Goal: Information Seeking & Learning: Check status

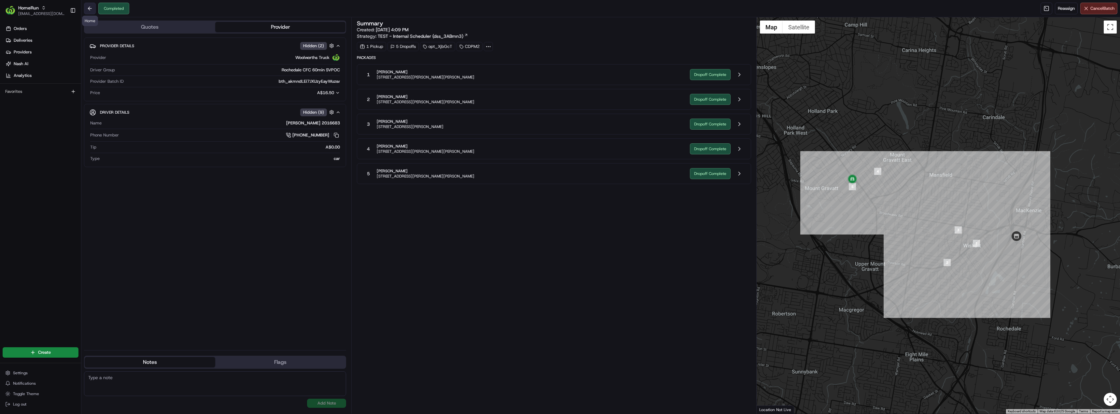
click at [88, 9] on button at bounding box center [90, 9] width 12 height 12
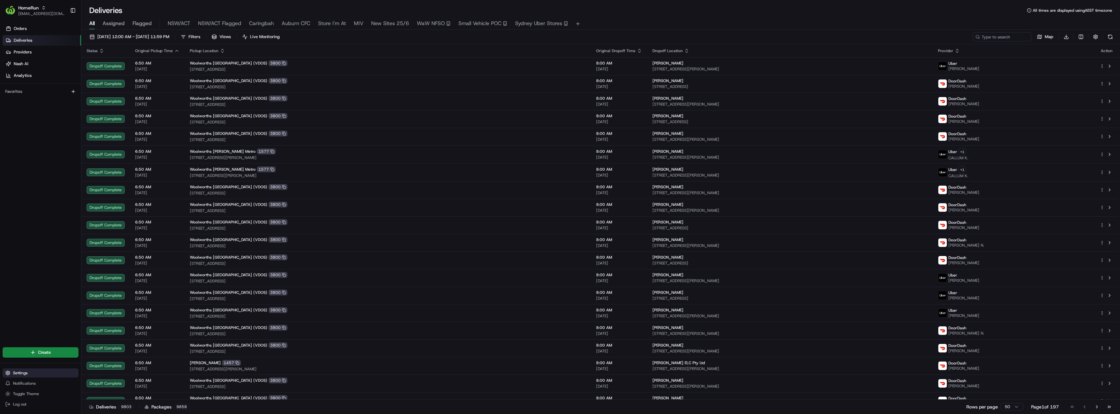
click at [23, 374] on span "Settings" at bounding box center [20, 372] width 15 height 5
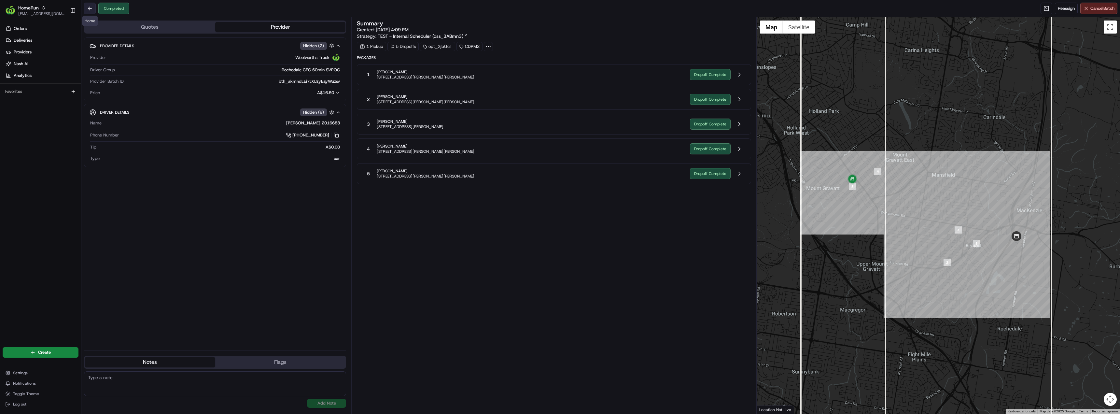
click at [91, 13] on button at bounding box center [90, 9] width 12 height 12
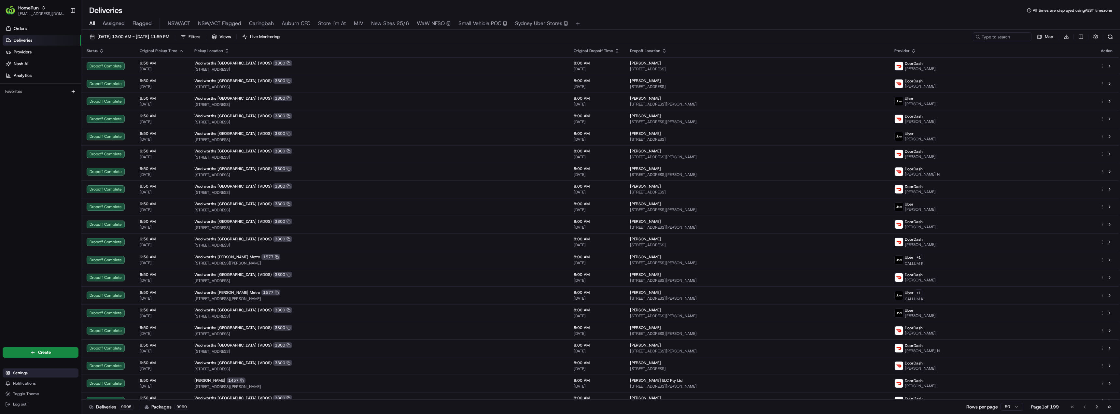
click at [24, 373] on span "Settings" at bounding box center [20, 372] width 15 height 5
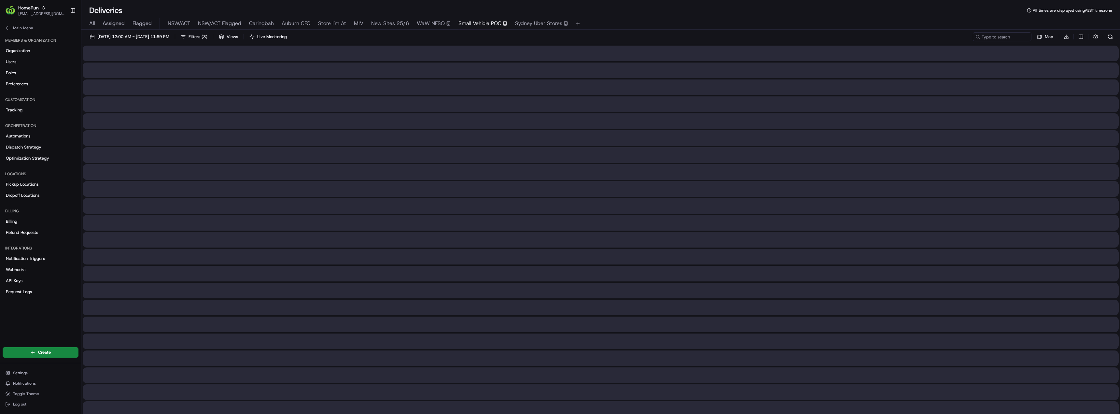
click at [496, 26] on span "Small Vehicle POC" at bounding box center [479, 24] width 43 height 8
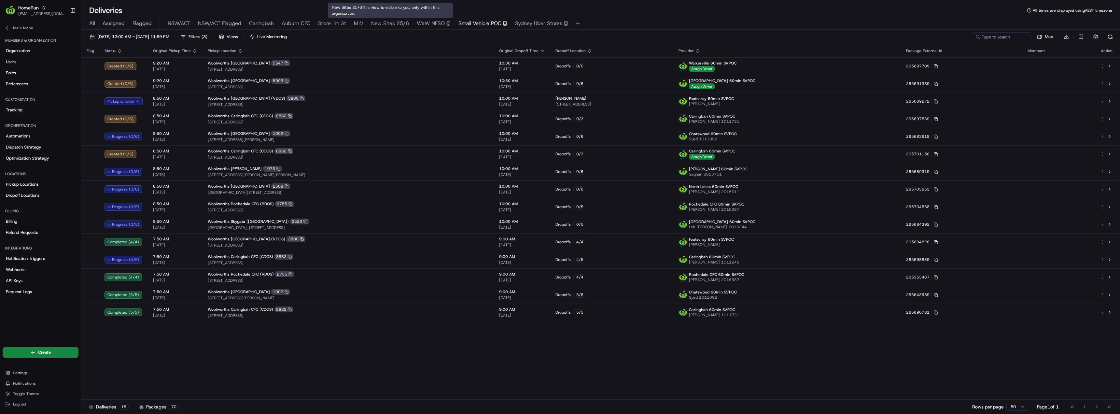
click at [399, 21] on span "New Sites 25/6" at bounding box center [390, 24] width 38 height 8
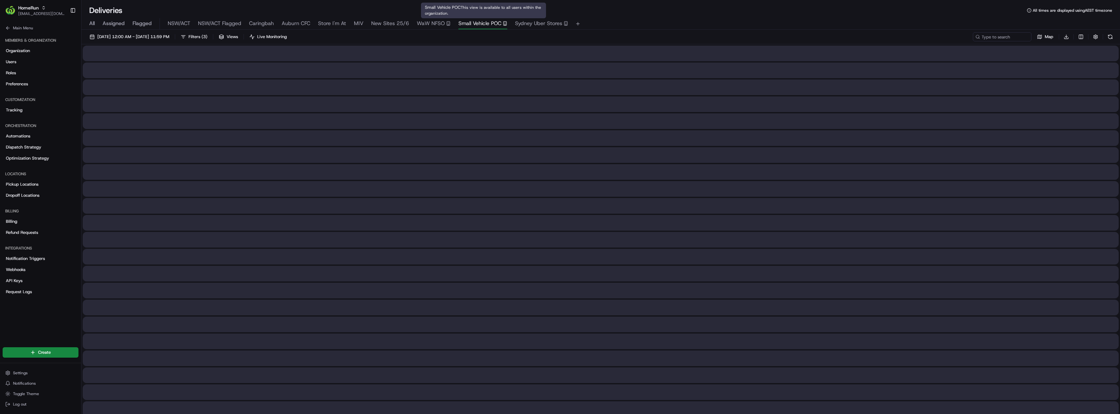
click at [494, 24] on span "Small Vehicle POC" at bounding box center [479, 24] width 43 height 8
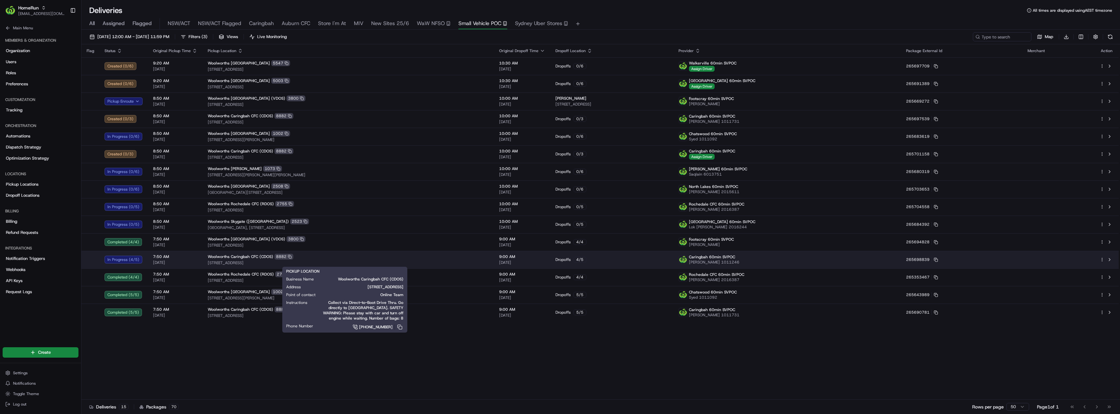
click at [308, 257] on div "Woolworths Caringbah CFC (CDOS) 8882" at bounding box center [348, 257] width 281 height 6
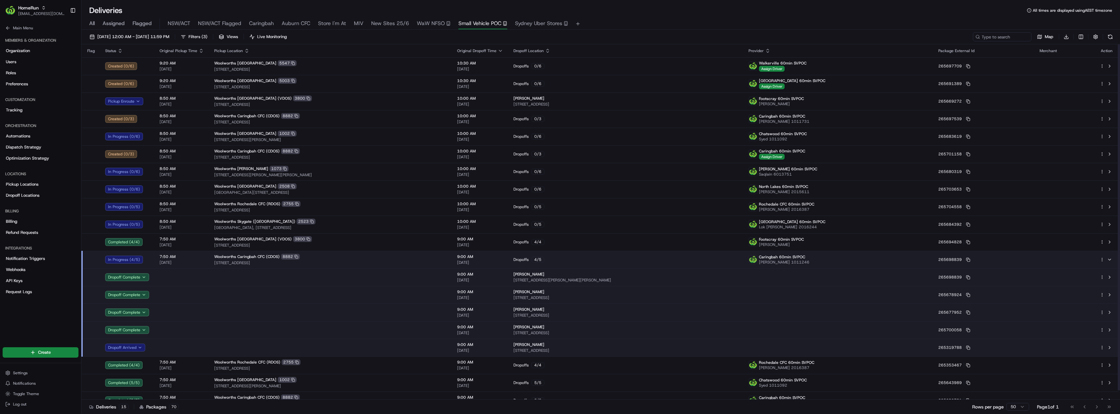
click at [308, 257] on div "Woolworths Caringbah CFC (CDOS) 8882" at bounding box center [330, 257] width 232 height 6
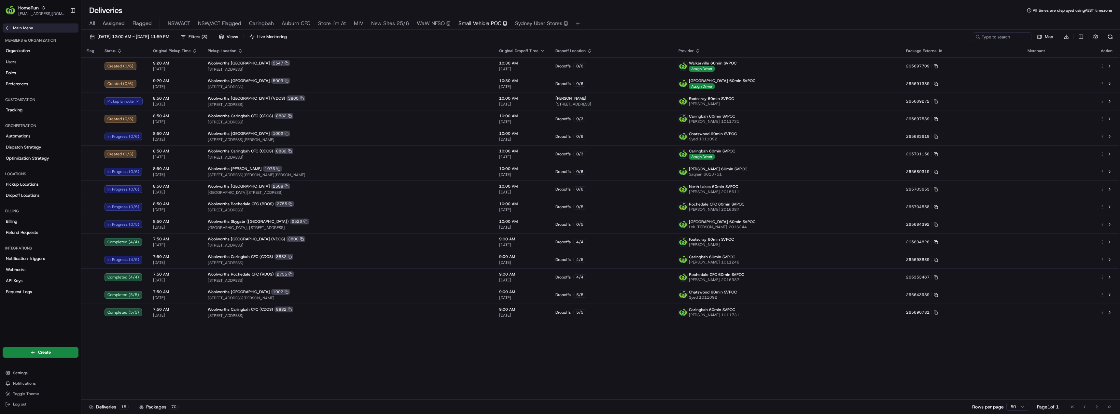
click at [7, 30] on icon at bounding box center [7, 27] width 5 height 5
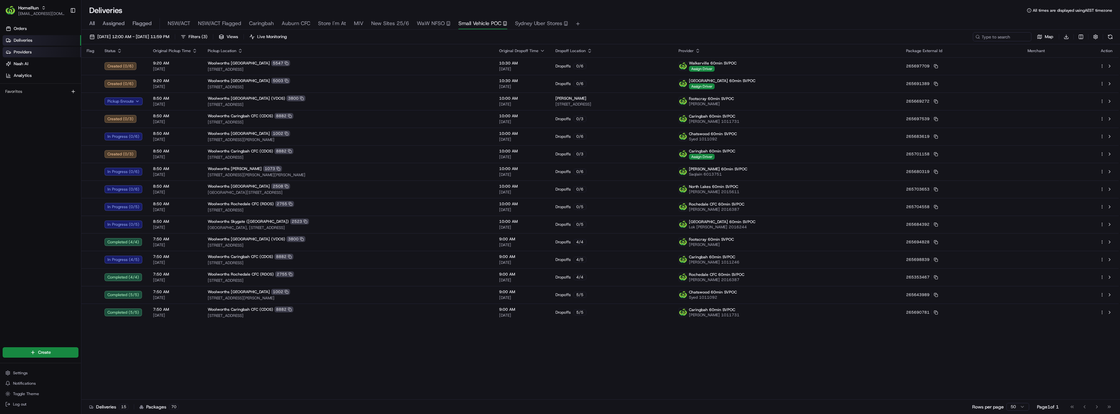
click at [31, 52] on span "Providers" at bounding box center [23, 52] width 18 height 6
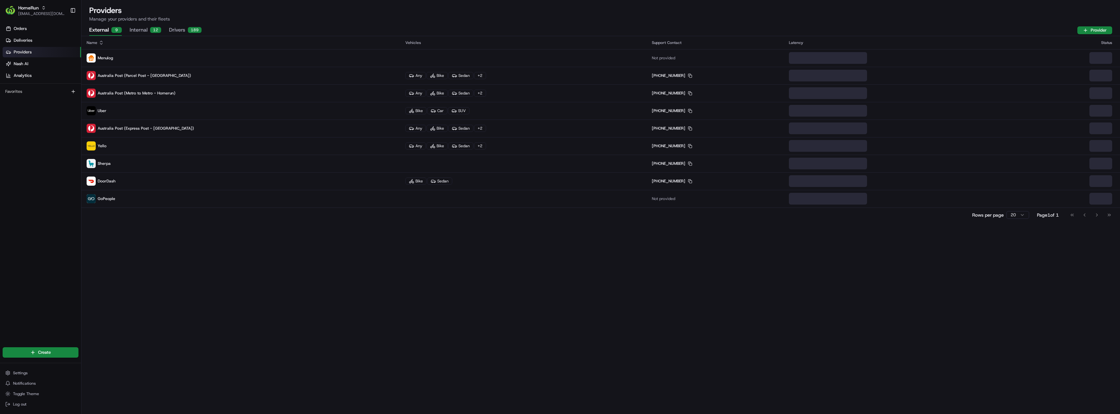
click at [149, 29] on button "Internal 12" at bounding box center [146, 30] width 32 height 11
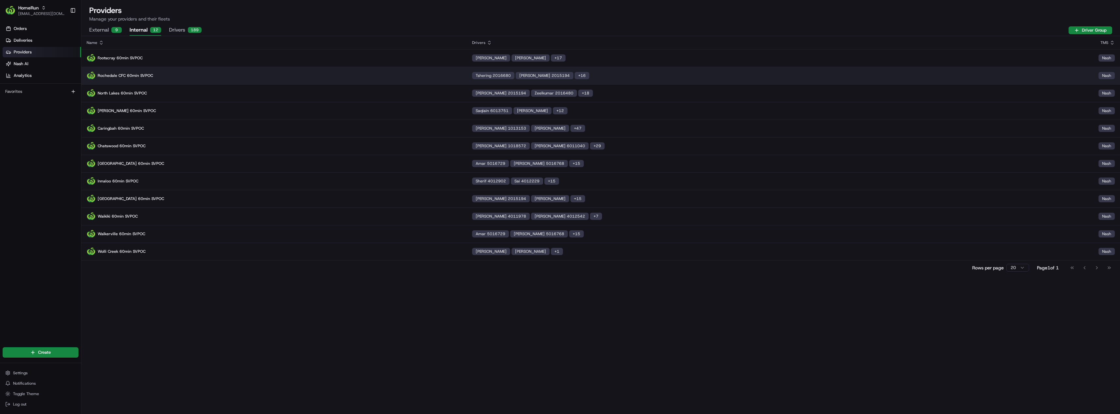
click at [158, 77] on p "Rochedale CFC 60min SVPOC" at bounding box center [274, 75] width 375 height 9
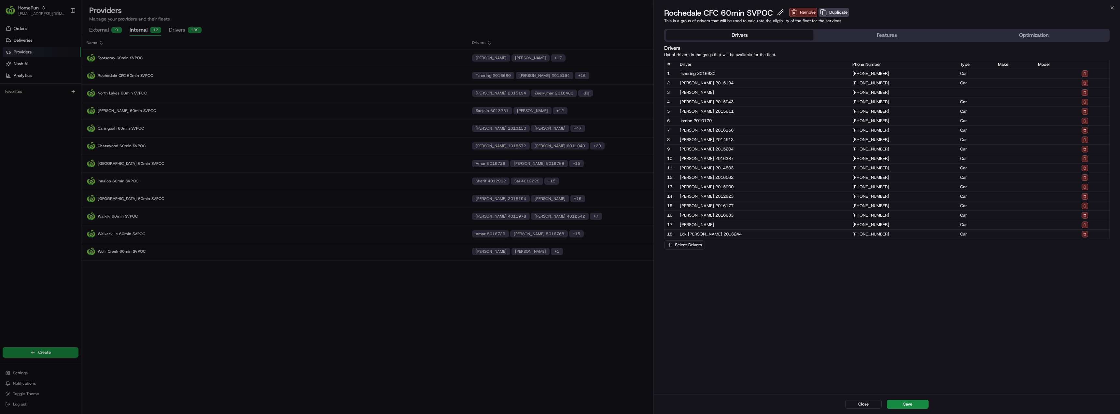
click at [1013, 32] on button "Optimization" at bounding box center [1033, 35] width 147 height 10
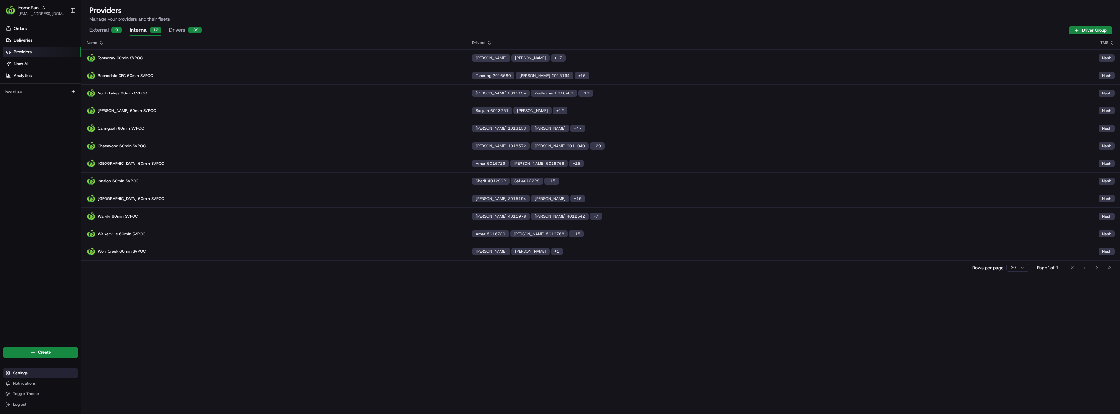
click at [15, 375] on span "Settings" at bounding box center [20, 372] width 15 height 5
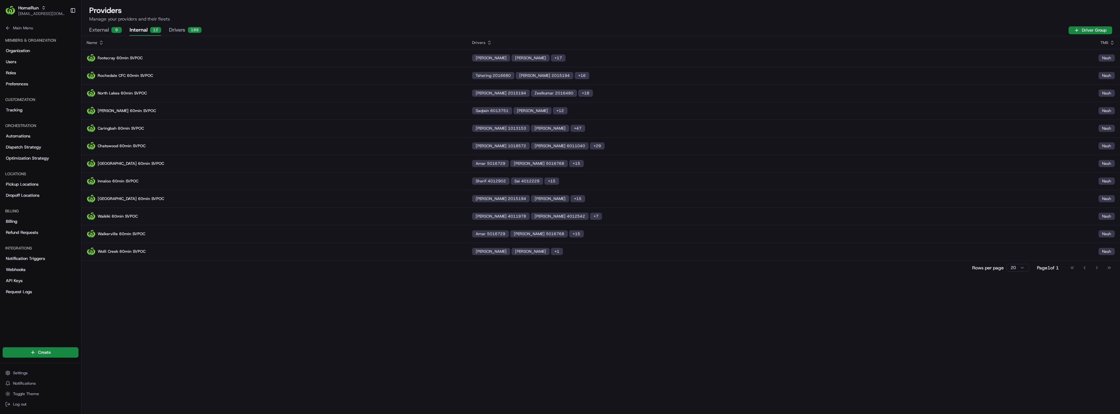
click at [24, 164] on div "Orchestration Automations Dispatch Strategy Optimization Strategy" at bounding box center [40, 142] width 81 height 48
click at [23, 161] on link "Optimization Strategy" at bounding box center [41, 158] width 76 height 10
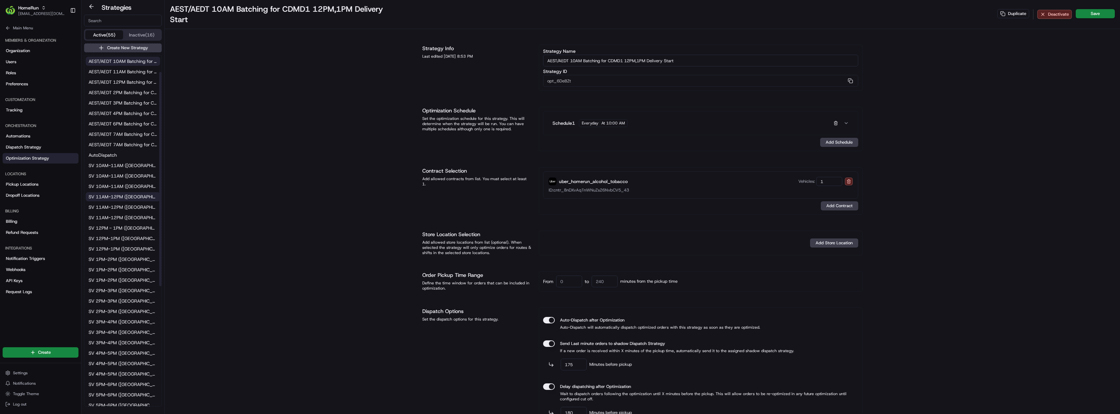
scroll to position [65, 0]
click at [122, 103] on span "SV 10AM-11AM (NSW/VIC/QLD)" at bounding box center [123, 100] width 69 height 7
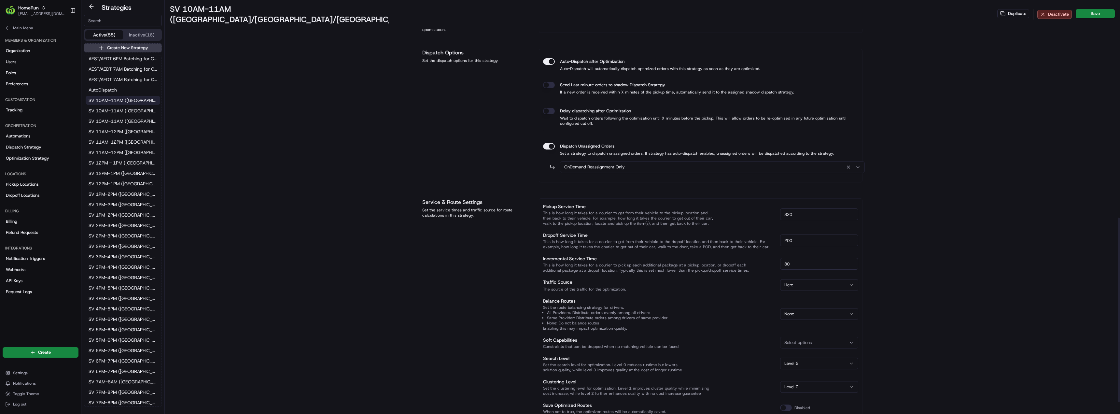
scroll to position [488, 0]
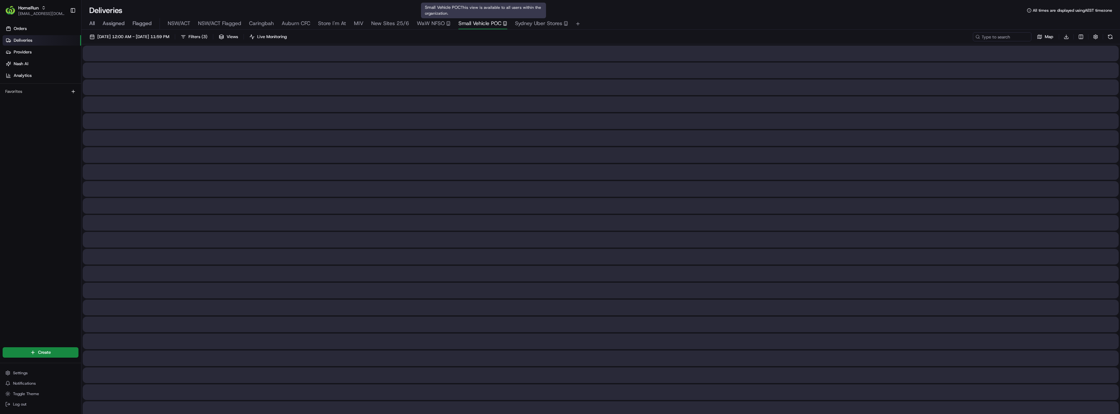
click at [479, 24] on span "Small Vehicle POC" at bounding box center [479, 24] width 43 height 8
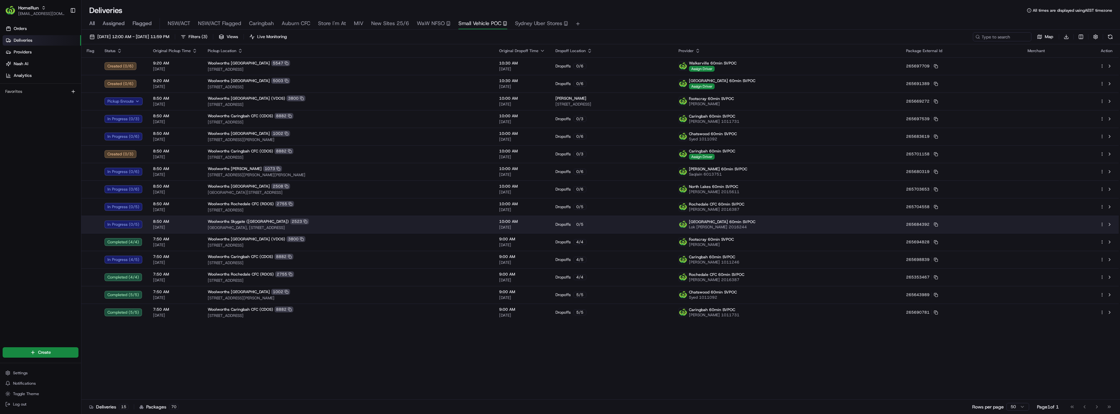
click at [299, 224] on div "Woolworths Skygate (Brisbane Airport) 2523" at bounding box center [348, 221] width 281 height 6
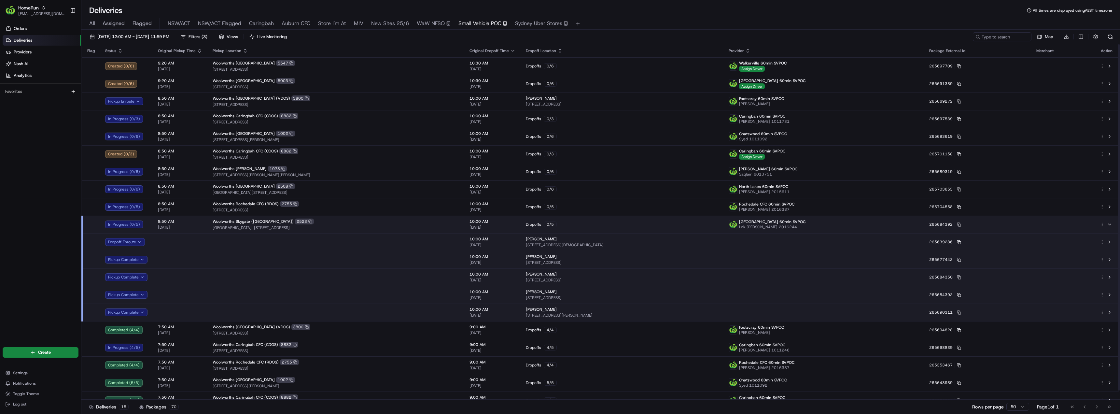
click at [264, 310] on td at bounding box center [335, 312] width 257 height 18
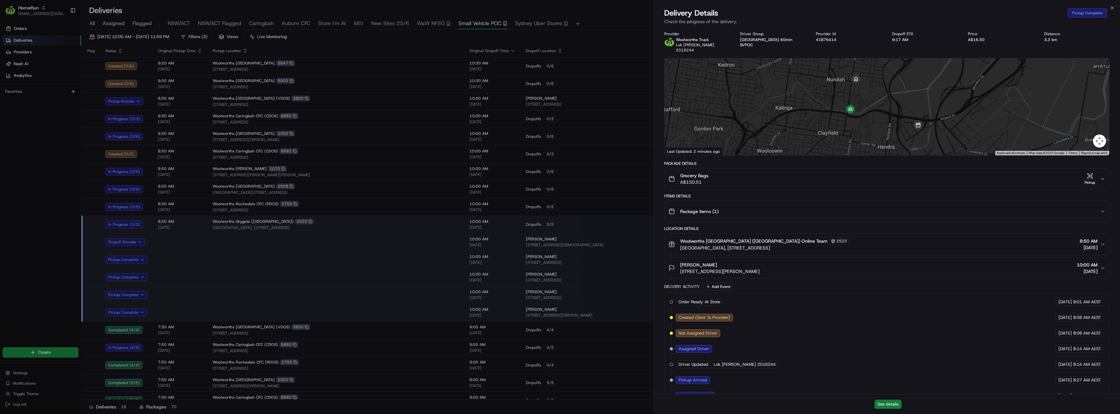
click at [889, 401] on button "See details" at bounding box center [887, 403] width 27 height 9
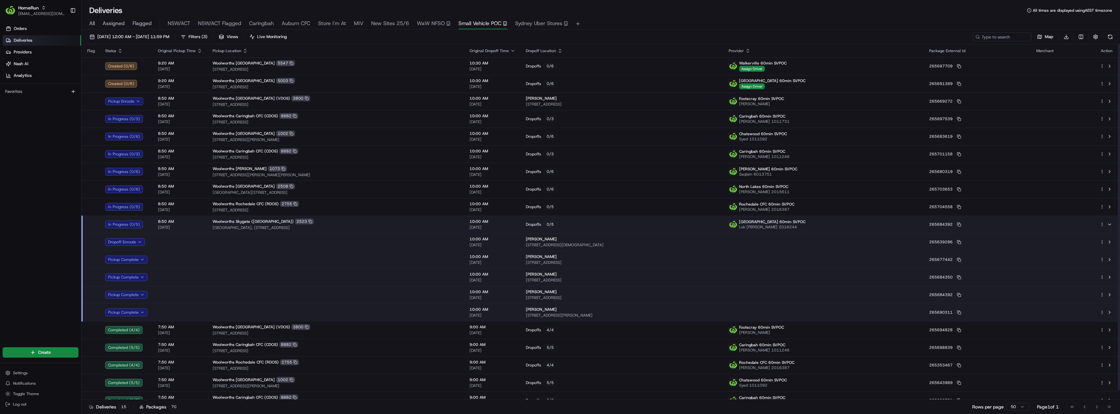
click at [336, 225] on div "Woolworths Skygate (Brisbane Airport) 2523 Village Centre, 1 Airport Drive, Bri…" at bounding box center [336, 224] width 246 height 12
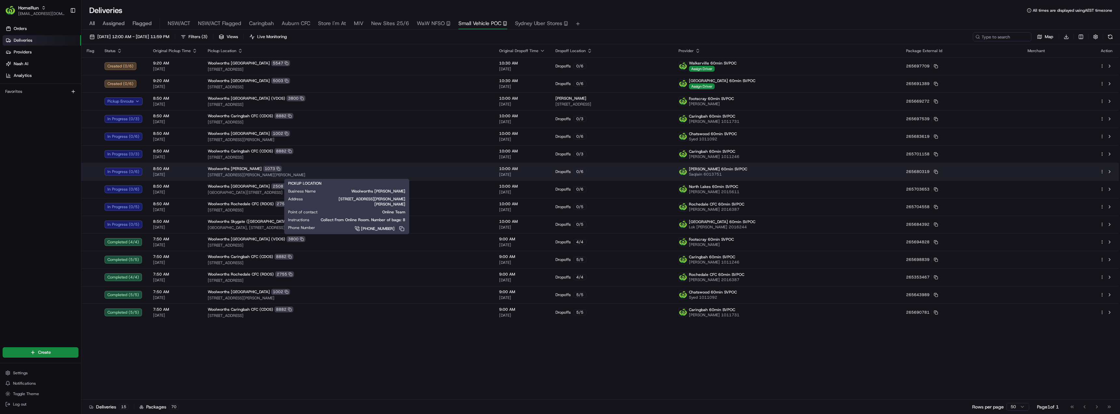
click at [328, 173] on span "1 Dickson Place, Dickson, ACT 2602, AU" at bounding box center [348, 174] width 281 height 5
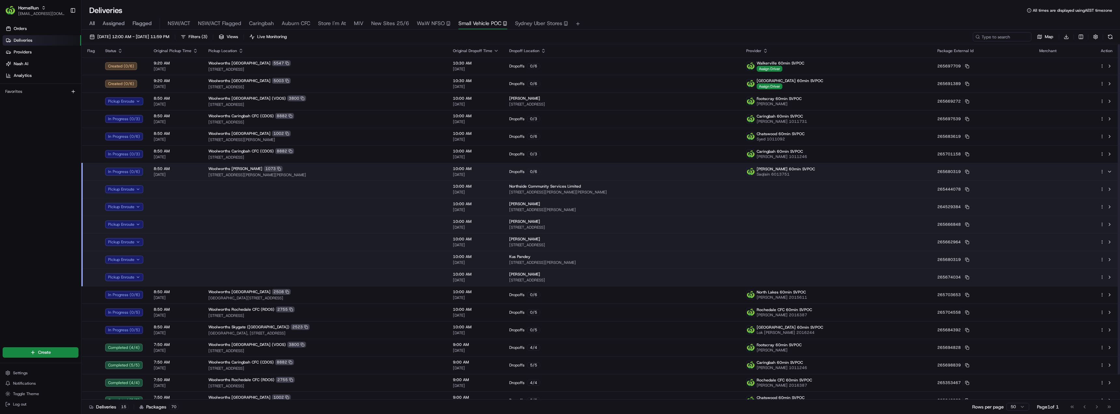
click at [318, 190] on td at bounding box center [325, 189] width 245 height 18
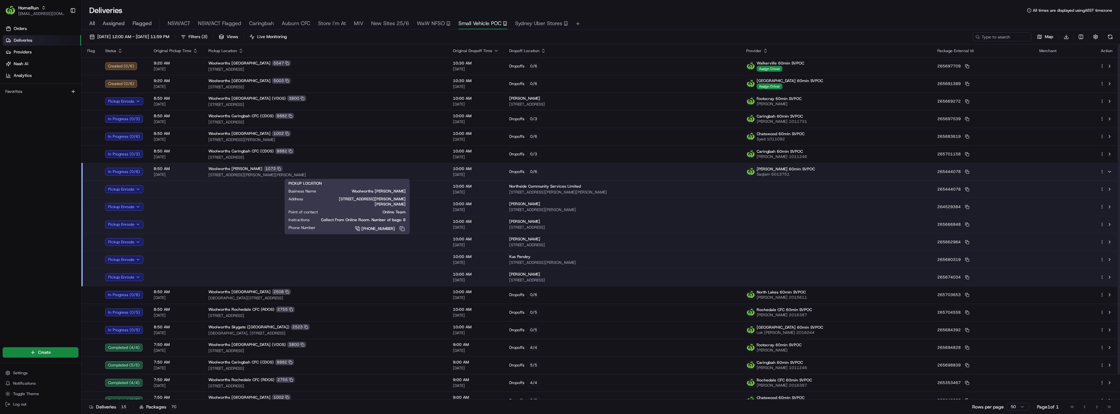
click at [315, 174] on span "1 Dickson Place, Dickson, ACT 2602, AU" at bounding box center [325, 174] width 234 height 5
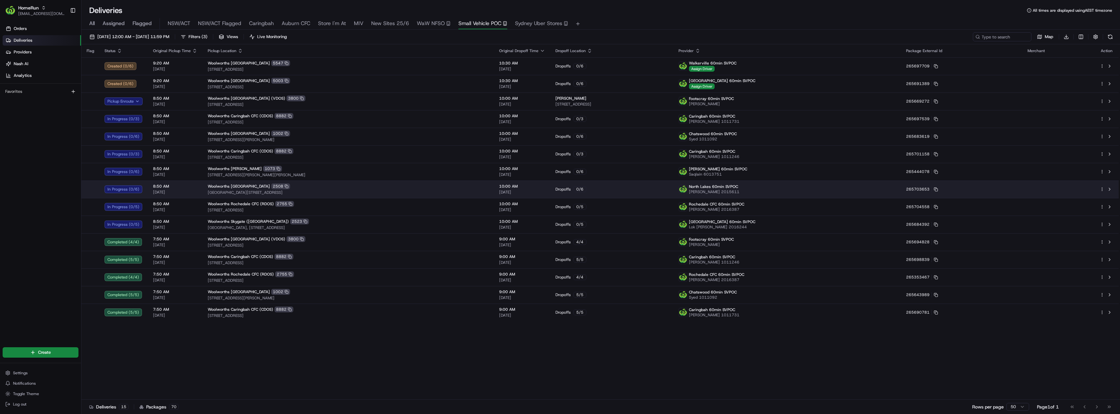
click at [332, 189] on div "Woolworths North Lakes 2508 Cnr Anzac Ave & North Lakes Drive, North Lakes, QLD…" at bounding box center [348, 189] width 281 height 12
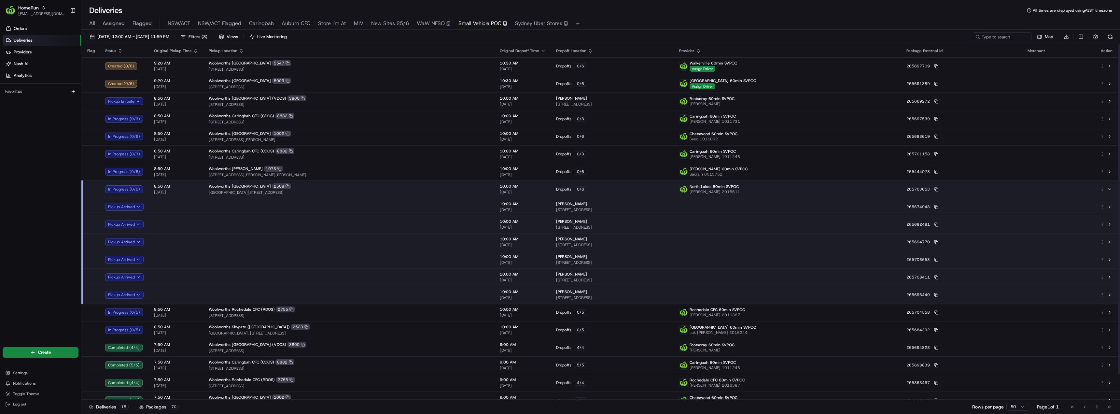
click at [308, 293] on td at bounding box center [348, 295] width 291 height 18
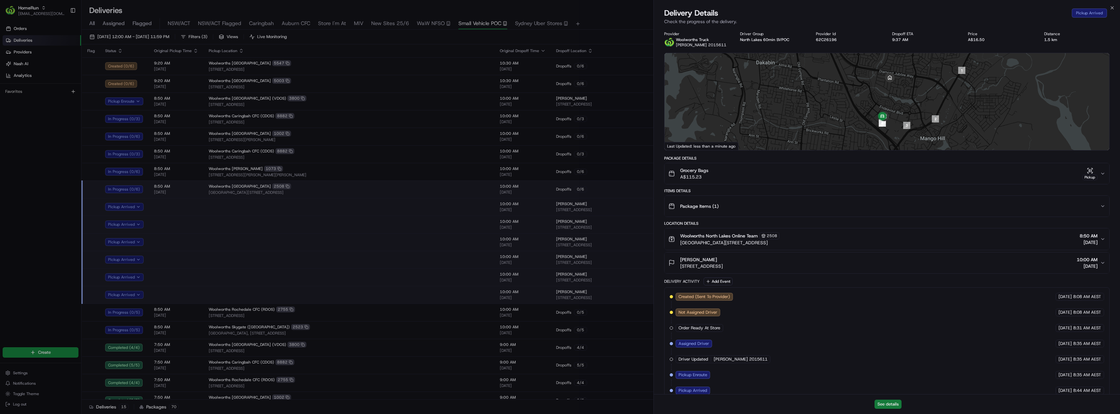
click at [887, 406] on button "See details" at bounding box center [887, 403] width 27 height 9
